Goal: Navigation & Orientation: Find specific page/section

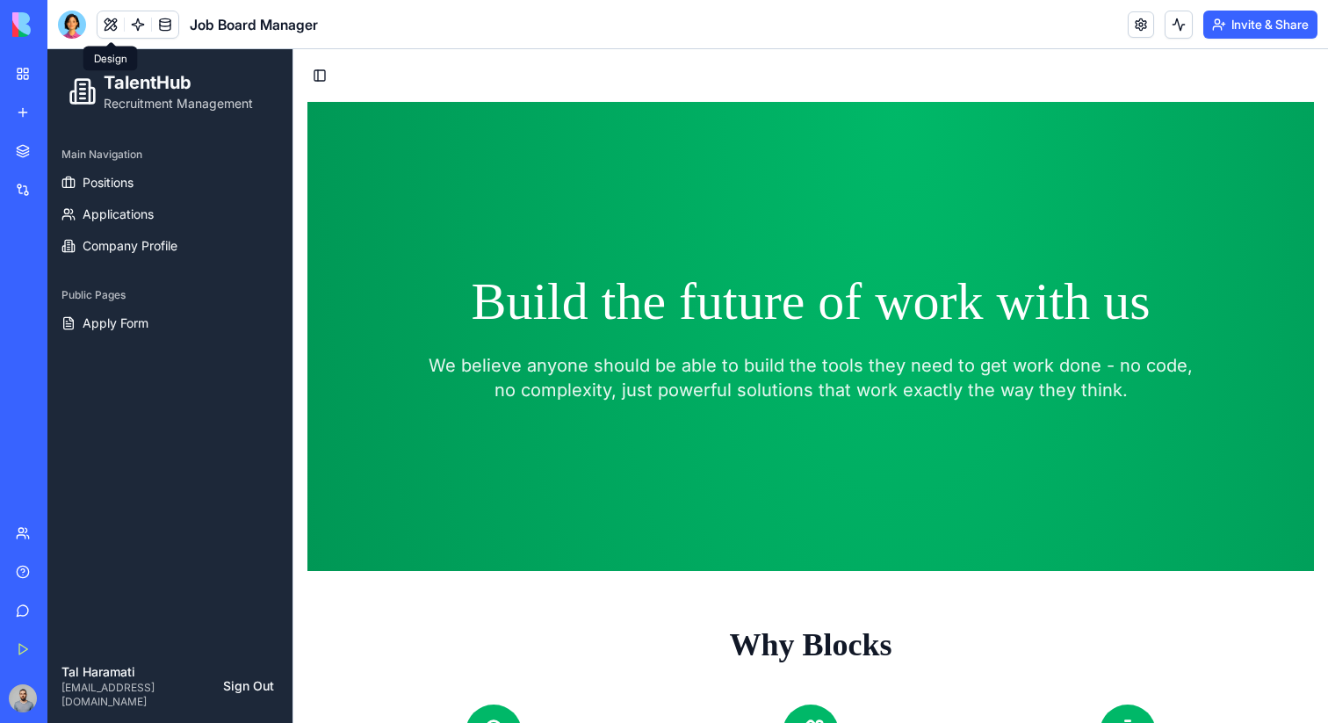
click at [101, 27] on span at bounding box center [110, 24] width 49 height 49
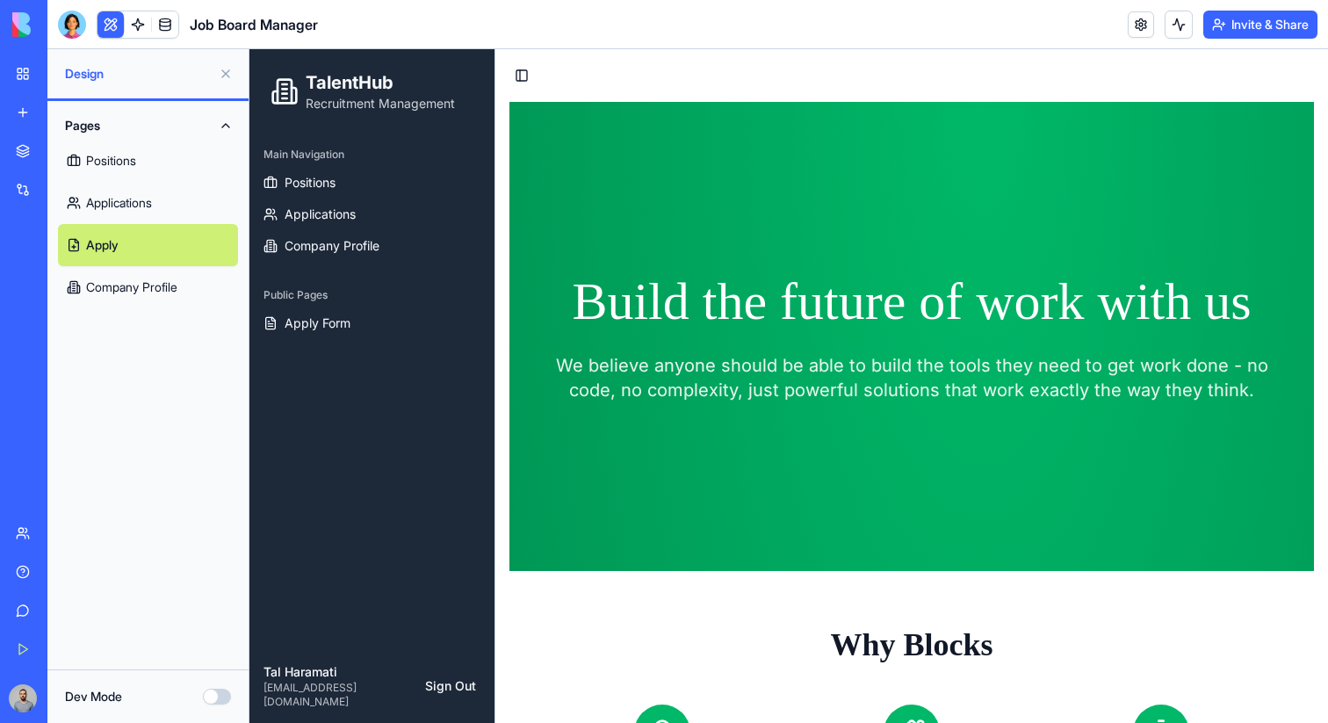
click at [65, 147] on div "Marketplace" at bounding box center [53, 151] width 23 height 18
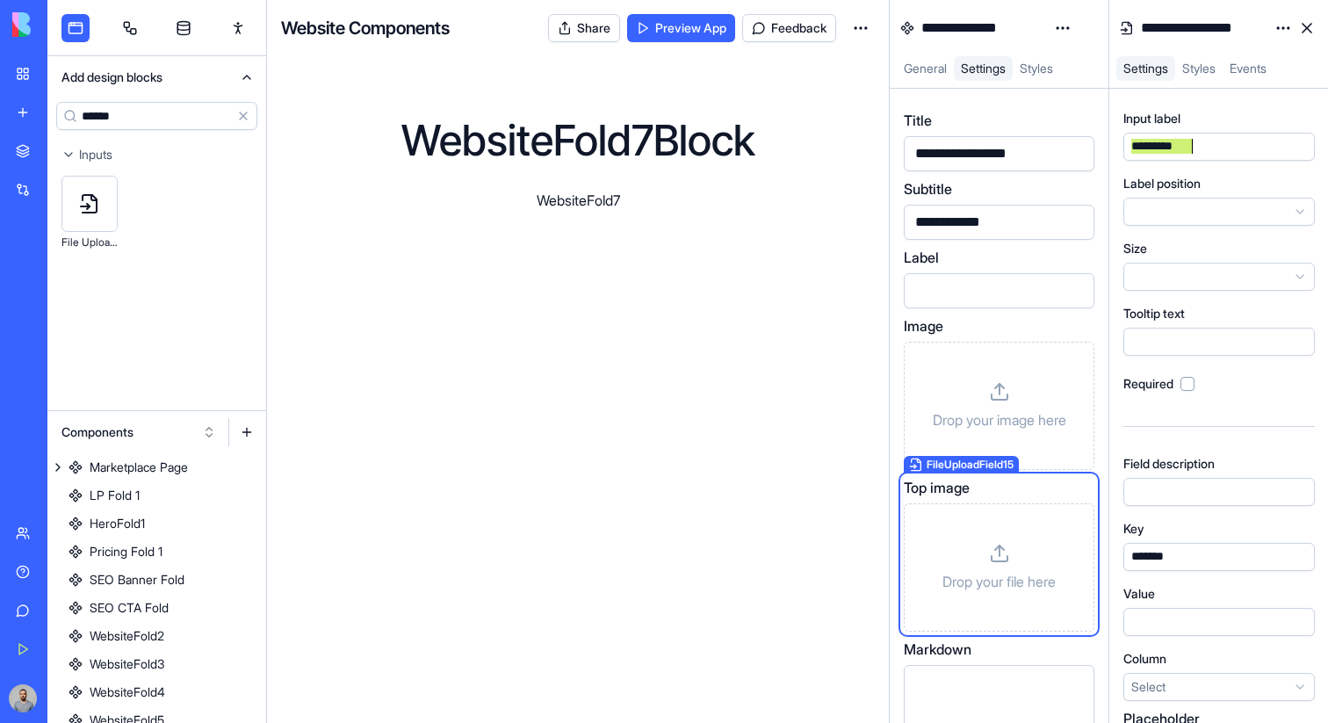
scroll to position [113, 0]
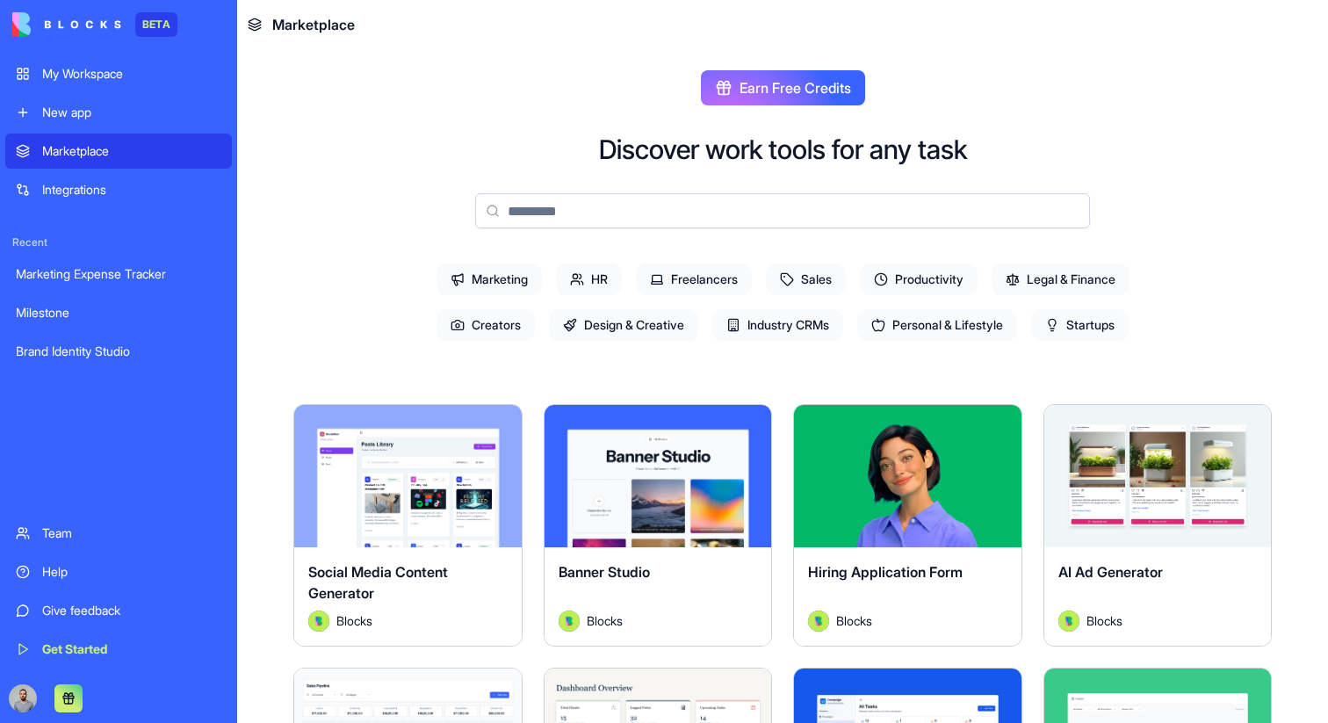
click at [600, 283] on span "HR" at bounding box center [589, 280] width 66 height 32
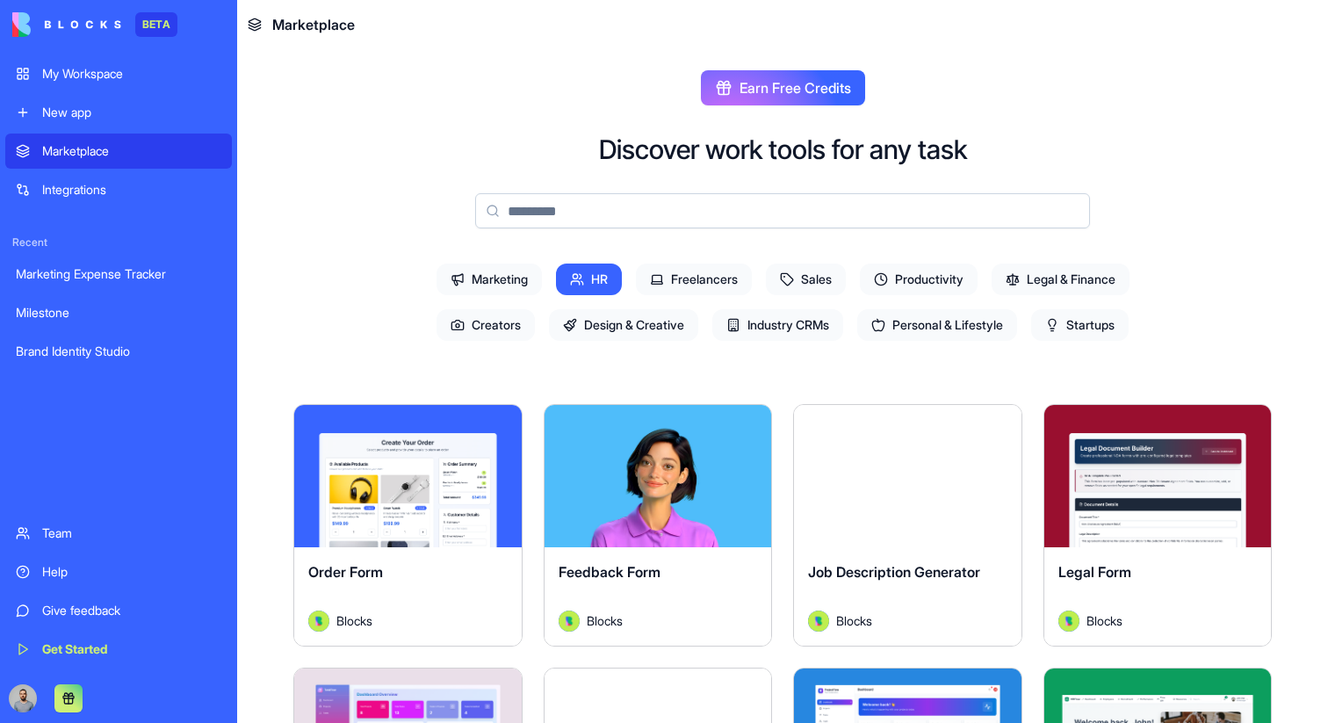
click at [600, 283] on span "HR" at bounding box center [589, 280] width 66 height 32
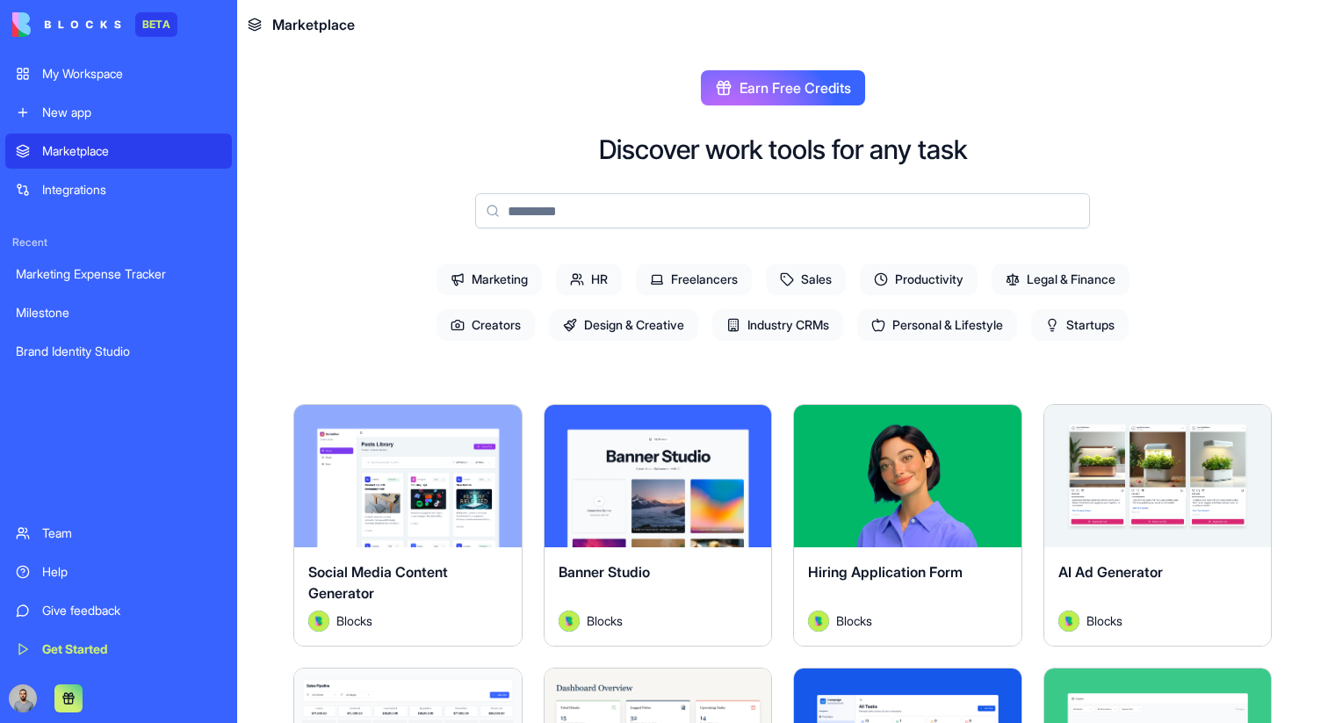
click at [503, 424] on html "BETA My Workspace New app Marketplace Integrations Recent Marketing Expense Tra…" at bounding box center [664, 361] width 1328 height 723
click at [526, 397] on html "BETA My Workspace New app Marketplace Integrations Recent Marketing Expense Tra…" at bounding box center [664, 361] width 1328 height 723
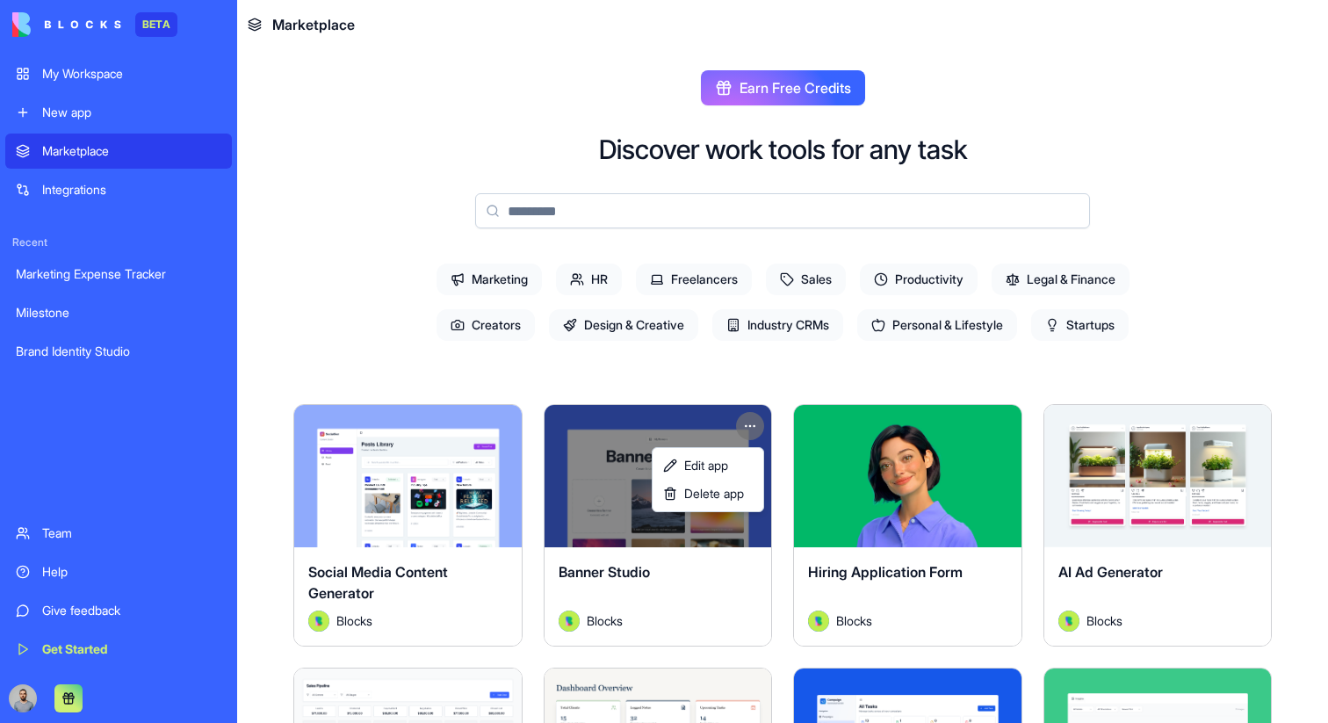
click at [760, 434] on html "BETA My Workspace New app Marketplace Integrations Recent Marketing Expense Tra…" at bounding box center [664, 361] width 1328 height 723
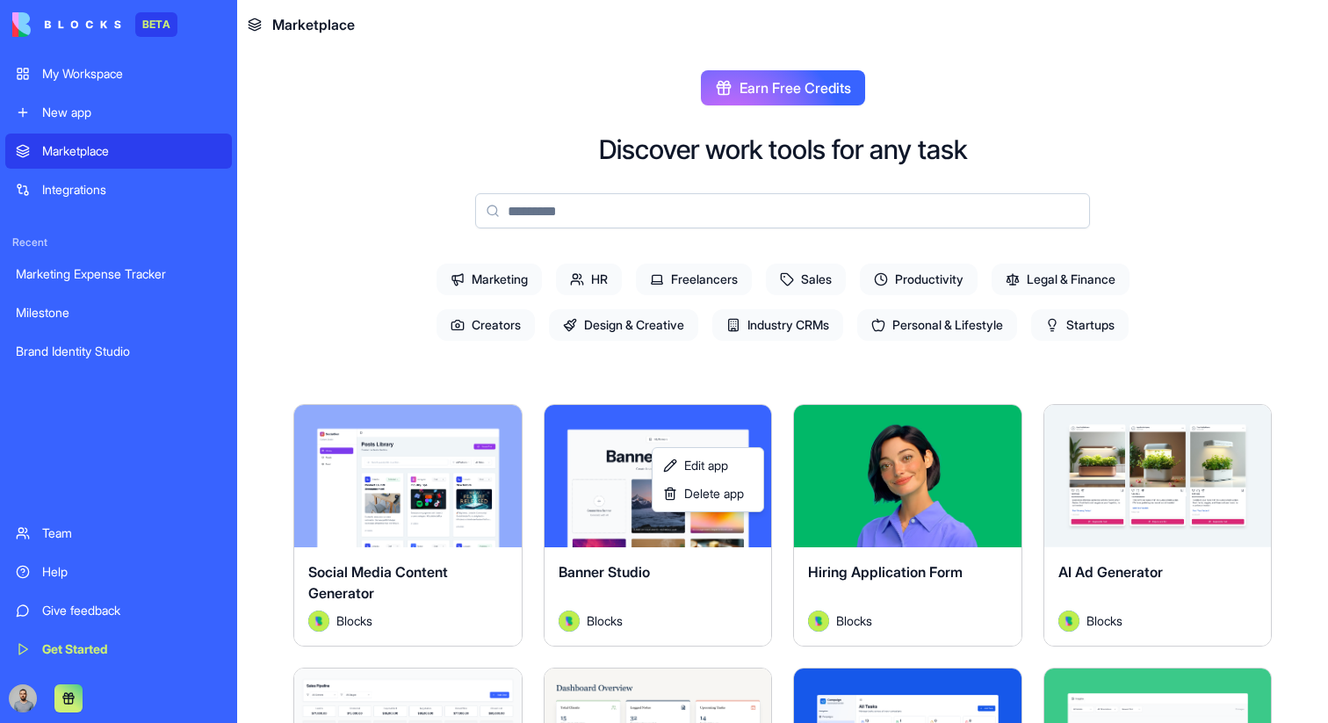
click at [780, 378] on html "BETA My Workspace New app Marketplace Integrations Recent Marketing Expense Tra…" at bounding box center [664, 361] width 1328 height 723
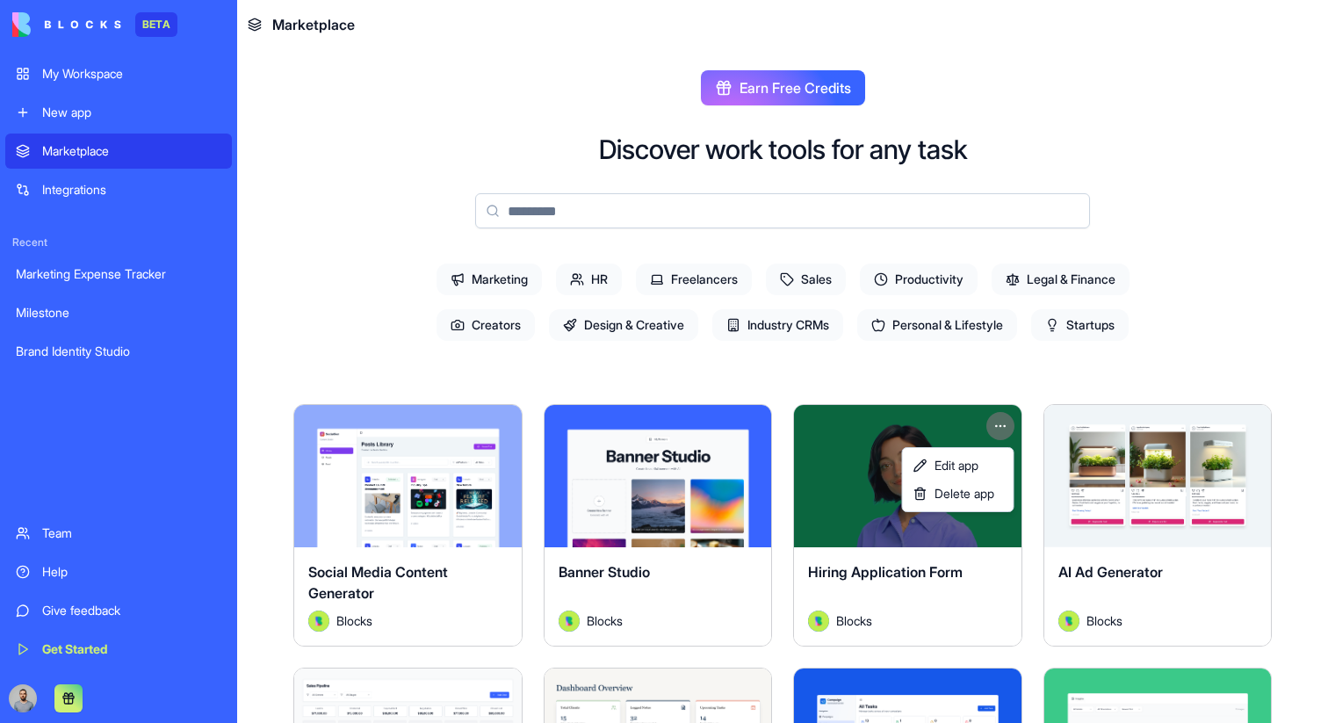
click at [1009, 425] on html "BETA My Workspace New app Marketplace Integrations Recent Marketing Expense Tra…" at bounding box center [664, 361] width 1328 height 723
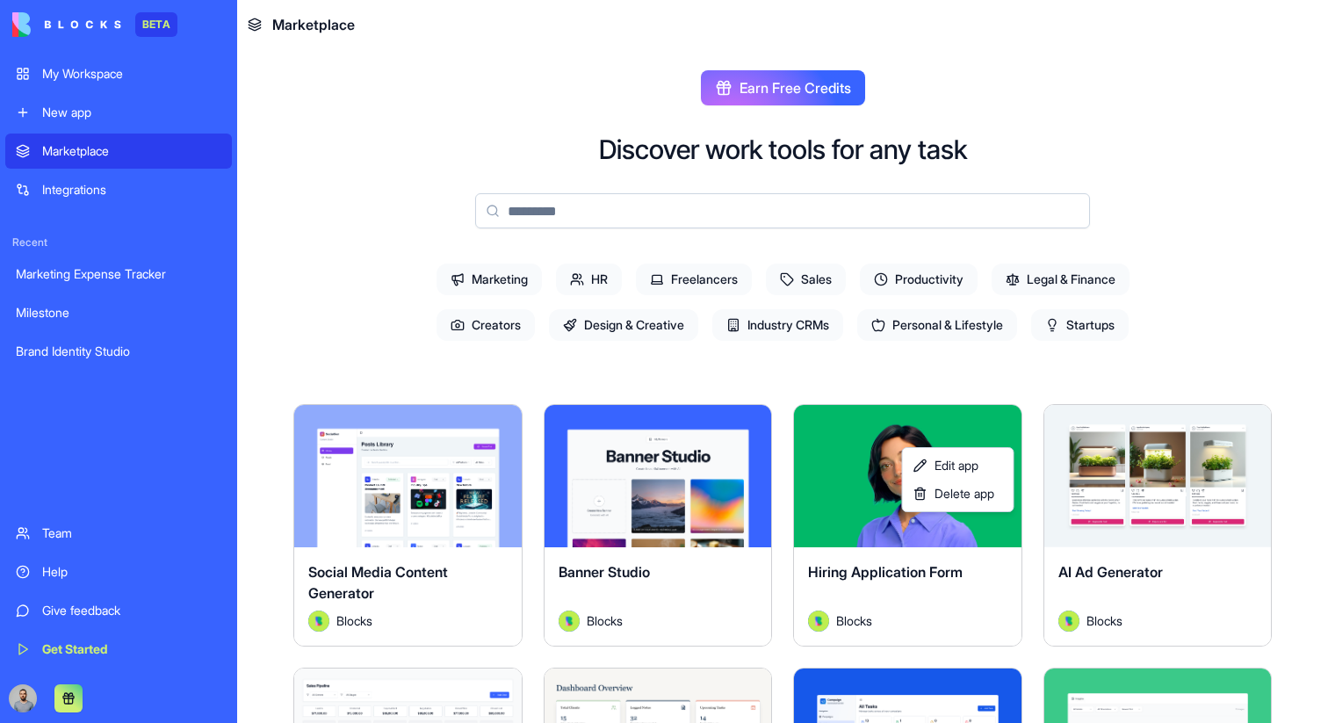
click at [1022, 390] on html "BETA My Workspace New app Marketplace Integrations Recent Marketing Expense Tra…" at bounding box center [664, 361] width 1328 height 723
click at [1253, 418] on html "BETA My Workspace New app Marketplace Integrations Recent Marketing Expense Tra…" at bounding box center [664, 361] width 1328 height 723
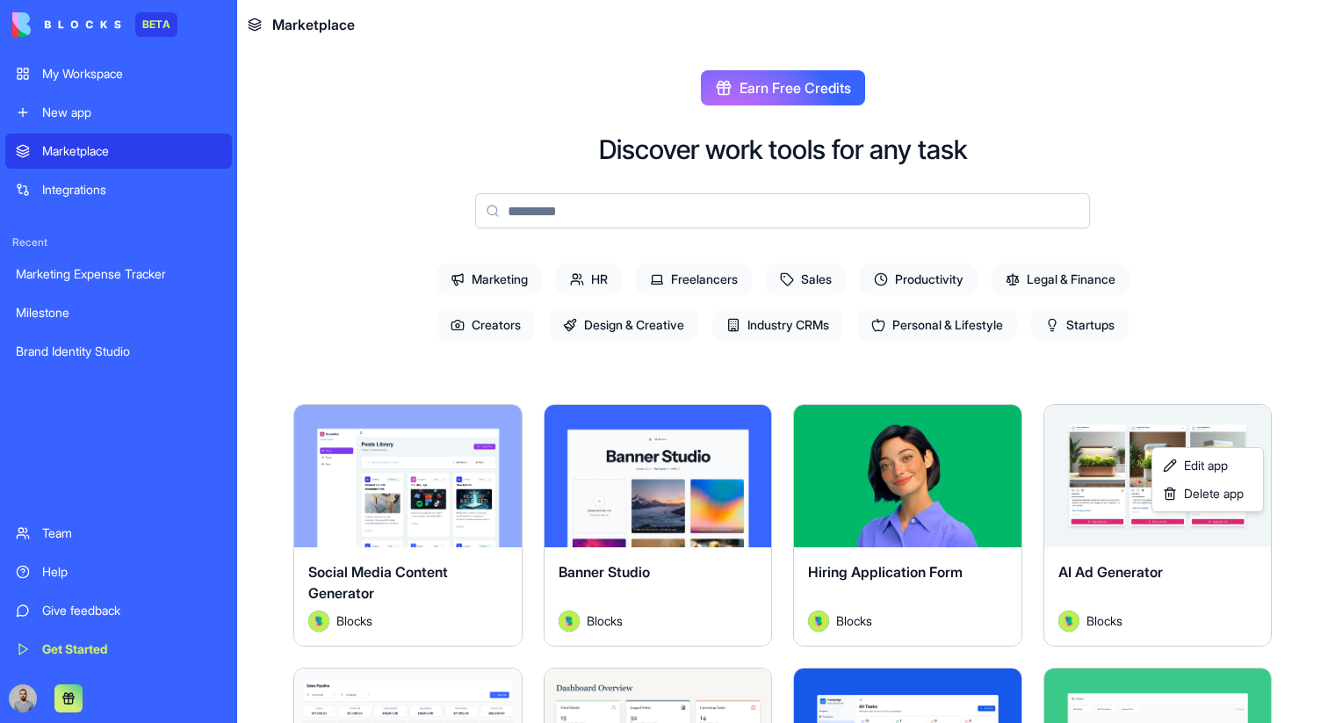
click at [1148, 385] on html "BETA My Workspace New app Marketplace Integrations Recent Marketing Expense Tra…" at bounding box center [664, 361] width 1328 height 723
